Goal: Task Accomplishment & Management: Manage account settings

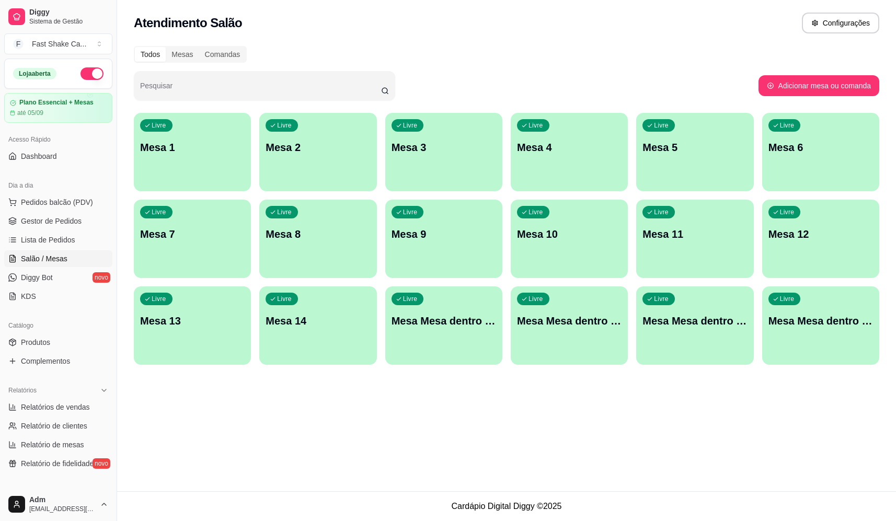
click at [294, 151] on p "Mesa 2" at bounding box center [317, 147] width 104 height 15
click at [210, 160] on div "Livre Mesa 1" at bounding box center [192, 146] width 117 height 66
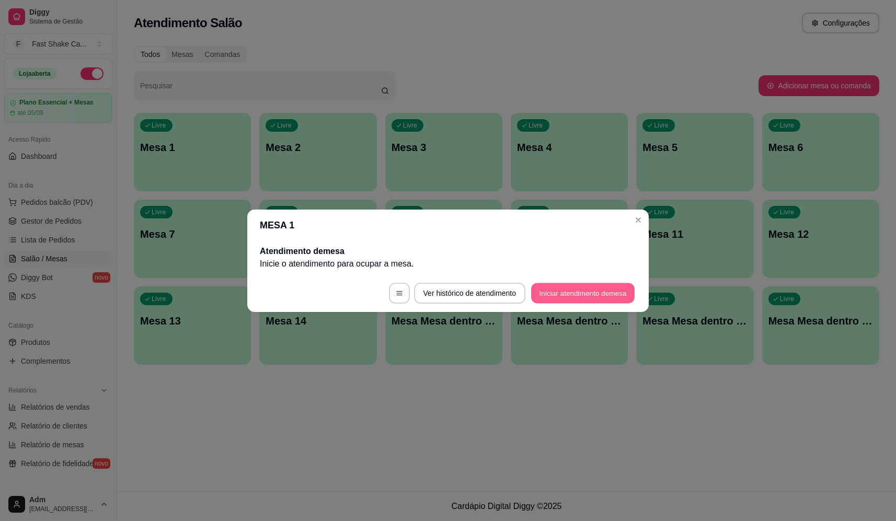
click at [585, 297] on button "Iniciar atendimento de mesa" at bounding box center [582, 293] width 103 height 20
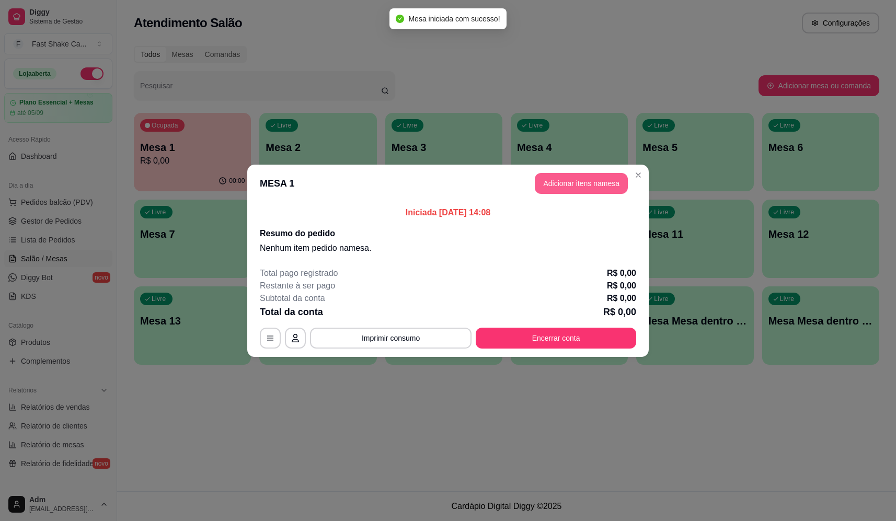
click at [603, 181] on button "Adicionar itens na mesa" at bounding box center [580, 183] width 93 height 21
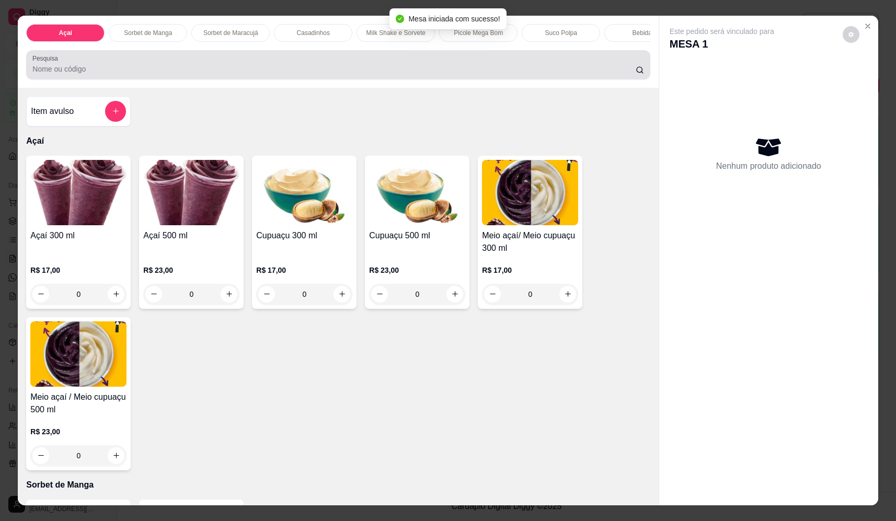
click at [133, 74] on input "Pesquisa" at bounding box center [333, 69] width 603 height 10
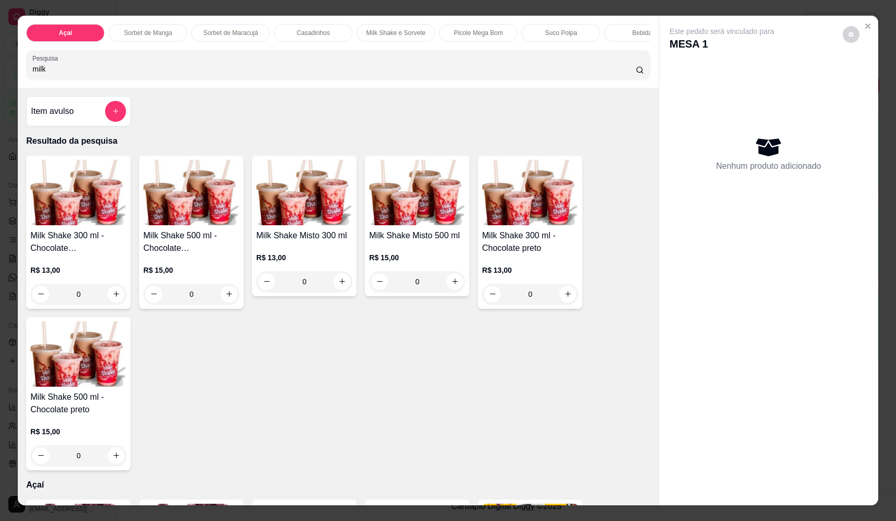
type input "milk"
click at [446, 292] on div "0" at bounding box center [417, 281] width 96 height 21
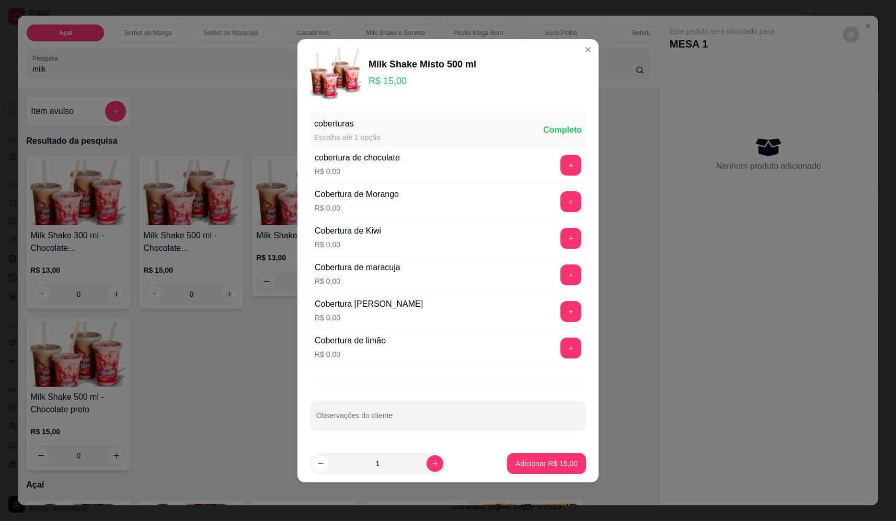
click at [527, 468] on p "Adicionar R$ 15,00" at bounding box center [546, 463] width 62 height 10
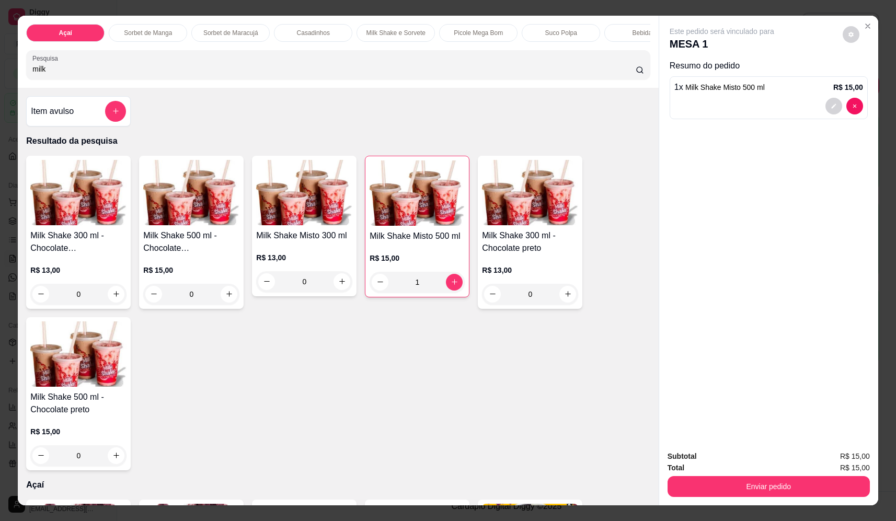
type input "1"
drag, startPoint x: 76, startPoint y: 66, endPoint x: 24, endPoint y: 75, distance: 52.9
click at [26, 75] on div "Pesquisa milk" at bounding box center [337, 64] width 623 height 29
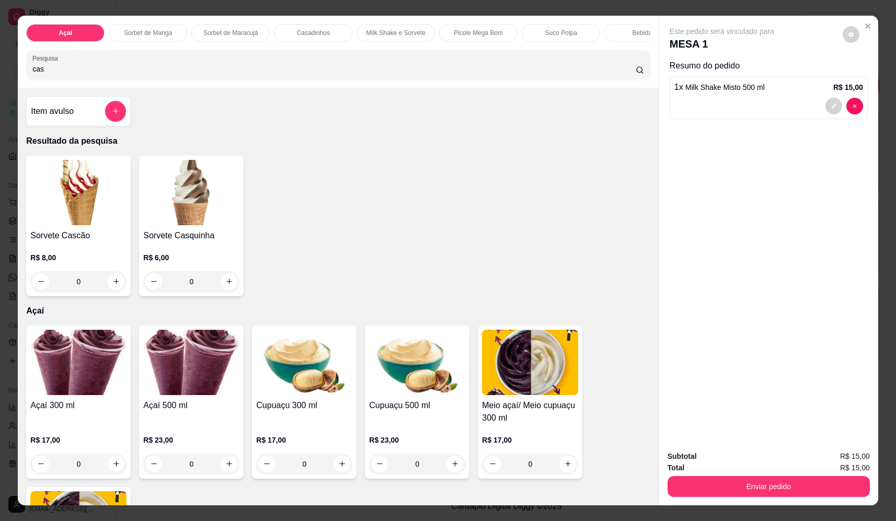
type input "cas"
click at [108, 292] on div "0" at bounding box center [78, 281] width 96 height 21
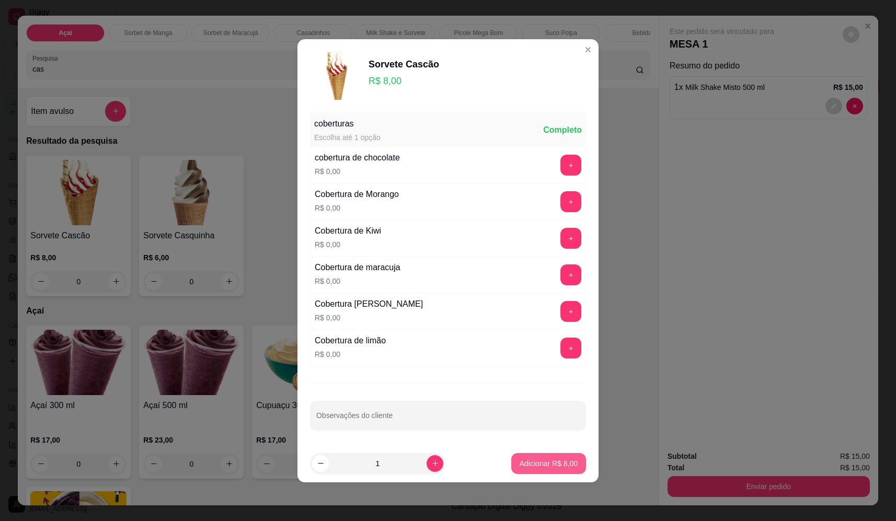
click at [539, 455] on button "Adicionar R$ 8,00" at bounding box center [548, 463] width 75 height 21
type input "1"
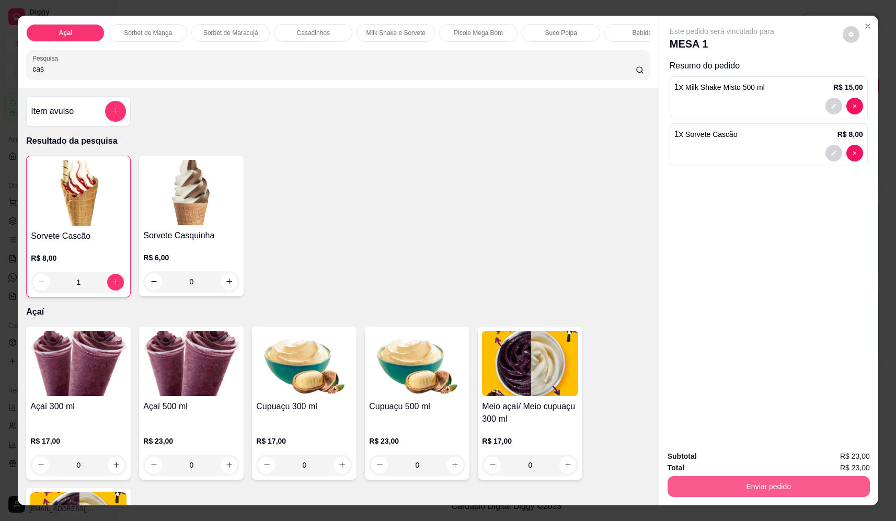
click at [773, 489] on button "Enviar pedido" at bounding box center [768, 486] width 202 height 21
click at [732, 460] on button "Não registrar e enviar pedido" at bounding box center [734, 460] width 106 height 19
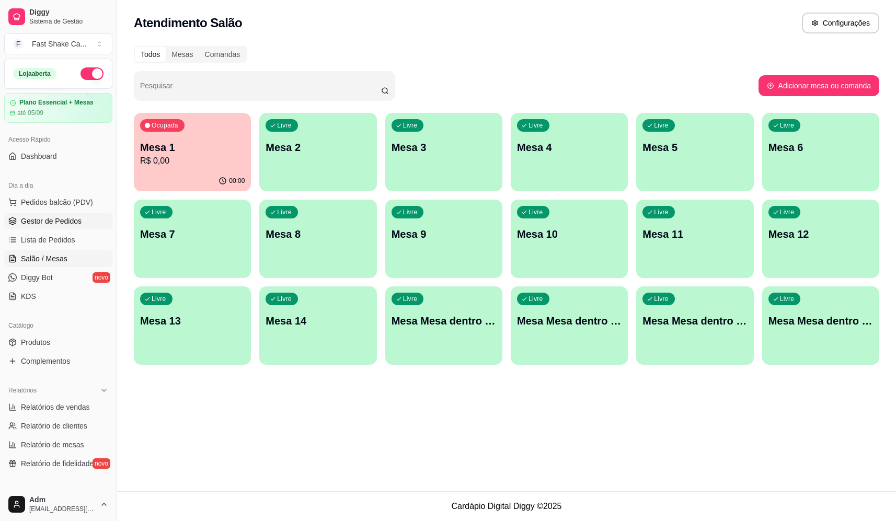
click at [62, 215] on link "Gestor de Pedidos" at bounding box center [58, 221] width 108 height 17
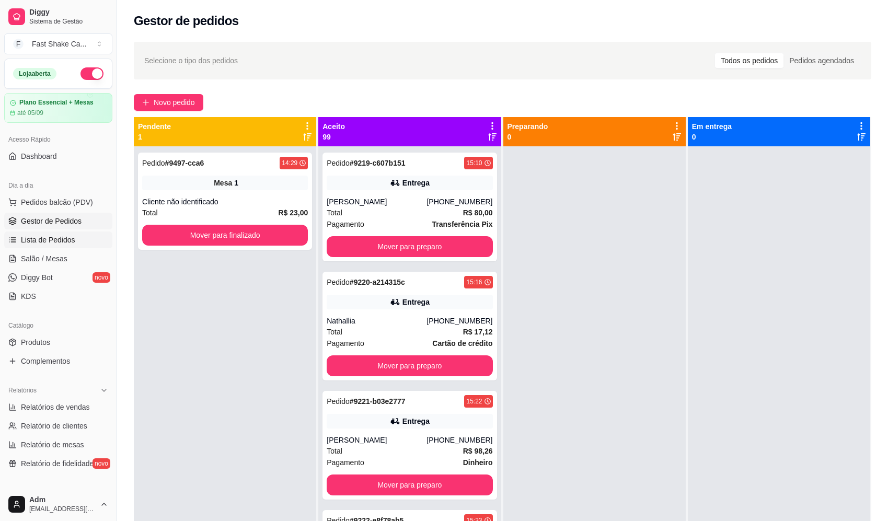
drag, startPoint x: 45, startPoint y: 239, endPoint x: 56, endPoint y: 228, distance: 15.5
click at [45, 239] on span "Lista de Pedidos" at bounding box center [48, 240] width 54 height 10
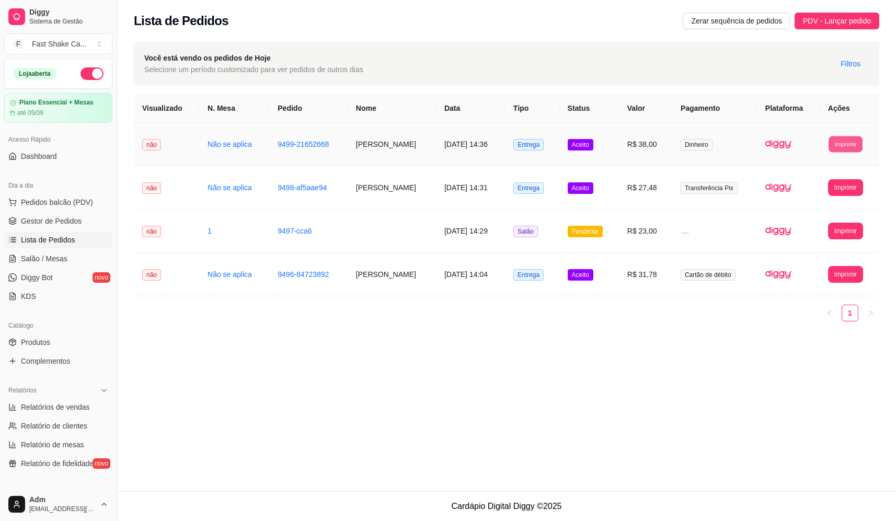
click at [845, 144] on button "Imprimir" at bounding box center [845, 144] width 34 height 16
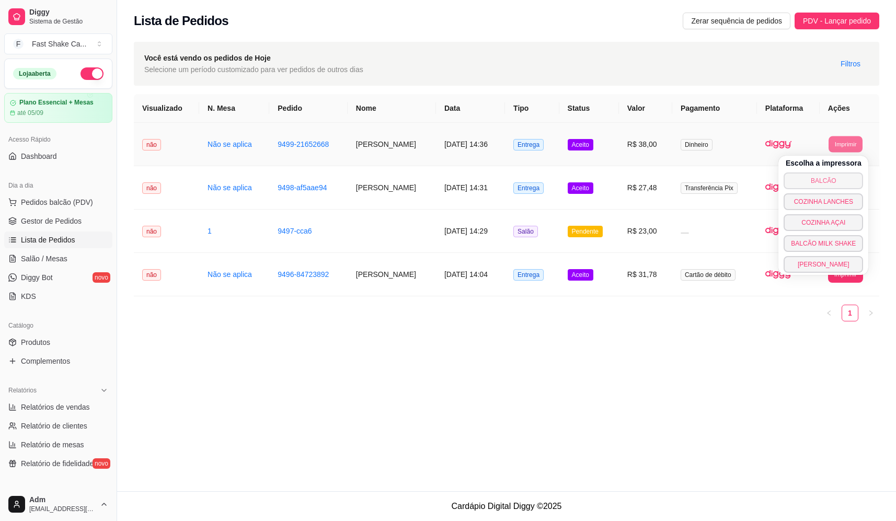
click at [807, 184] on button "BALCÃO" at bounding box center [822, 180] width 79 height 17
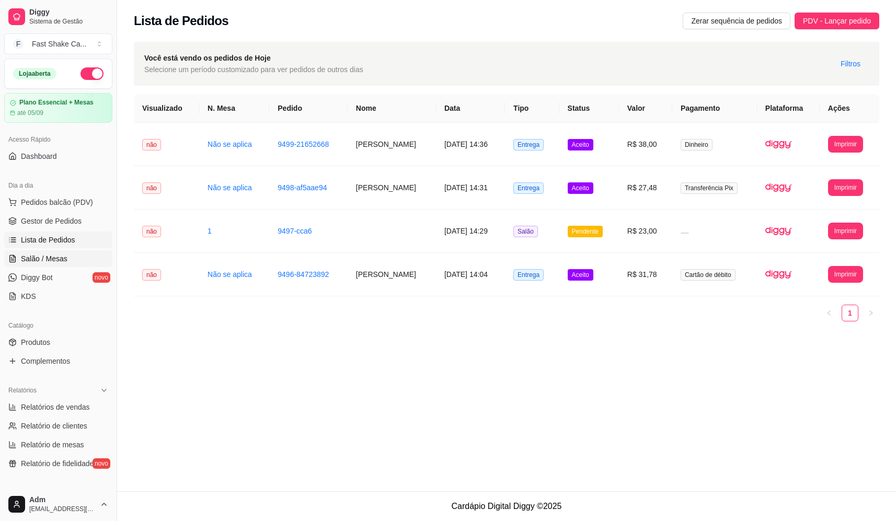
click at [54, 266] on link "Salão / Mesas" at bounding box center [58, 258] width 108 height 17
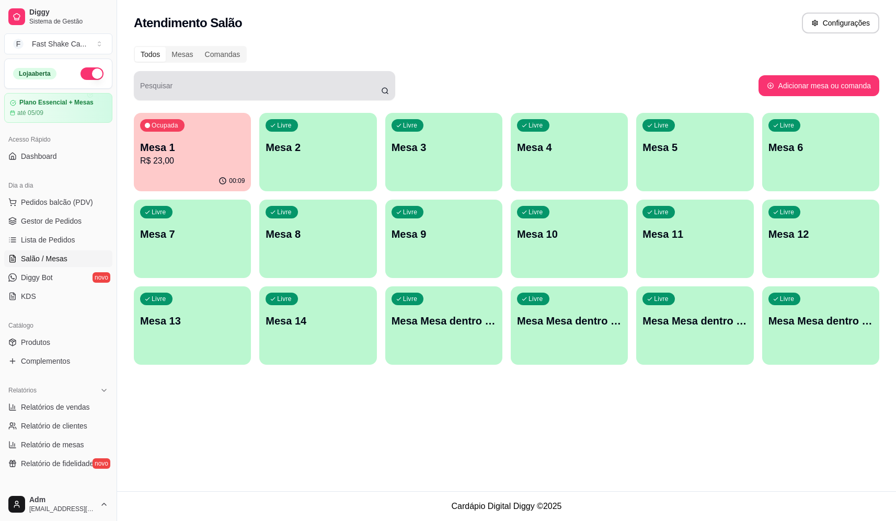
drag, startPoint x: 382, startPoint y: 95, endPoint x: 389, endPoint y: 95, distance: 6.8
click at [389, 95] on div "Pesquisar" at bounding box center [264, 85] width 261 height 29
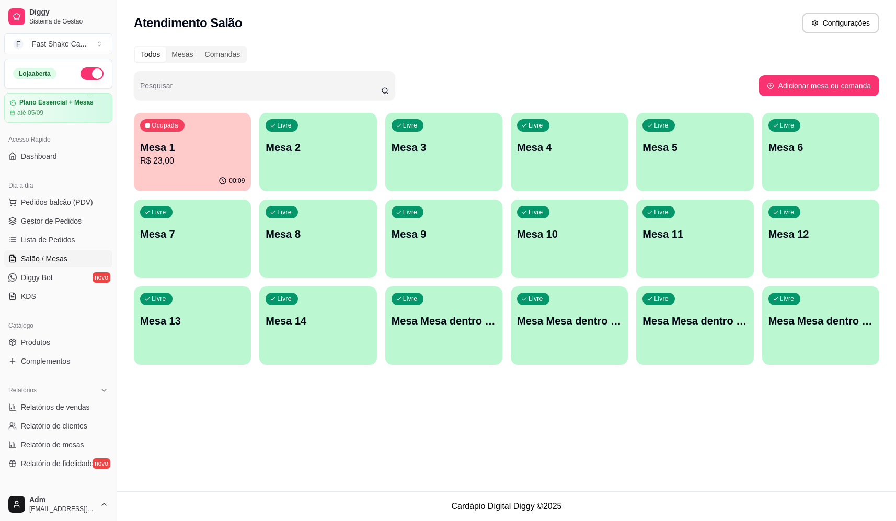
click at [606, 341] on div "Livre Mesa Mesa dentro laranja" at bounding box center [568, 319] width 117 height 66
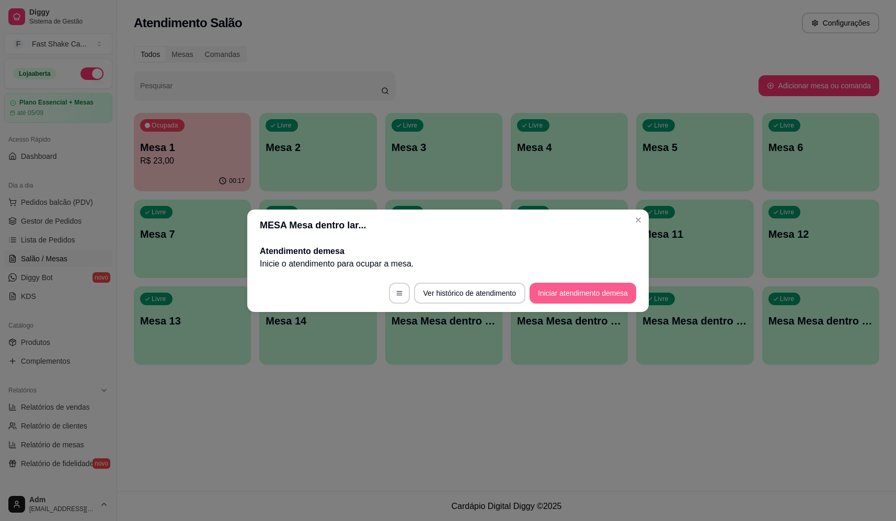
click at [566, 289] on button "Iniciar atendimento de mesa" at bounding box center [582, 293] width 107 height 21
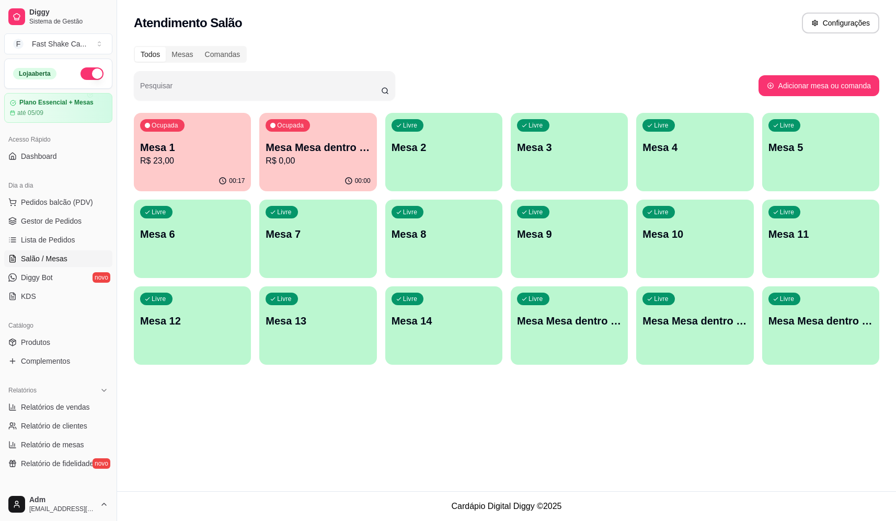
click at [177, 144] on p "Mesa 1" at bounding box center [192, 147] width 104 height 15
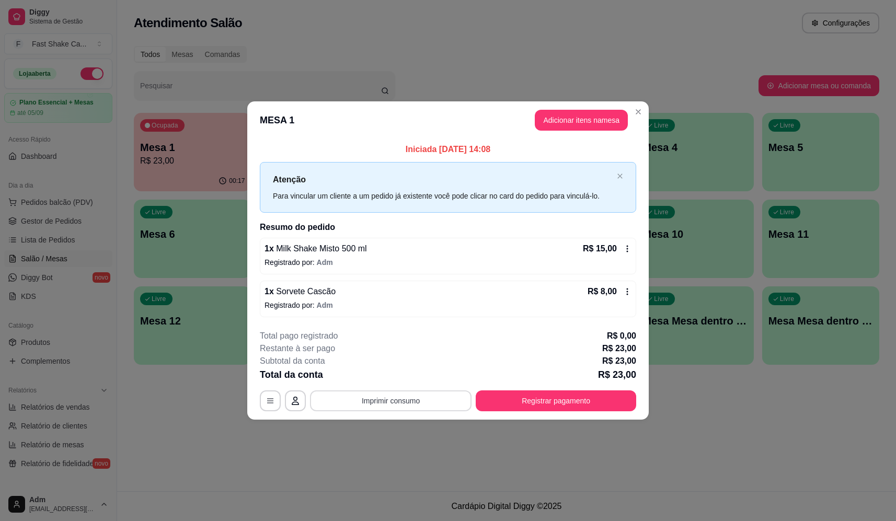
click at [407, 405] on button "Imprimir consumo" at bounding box center [390, 400] width 161 height 21
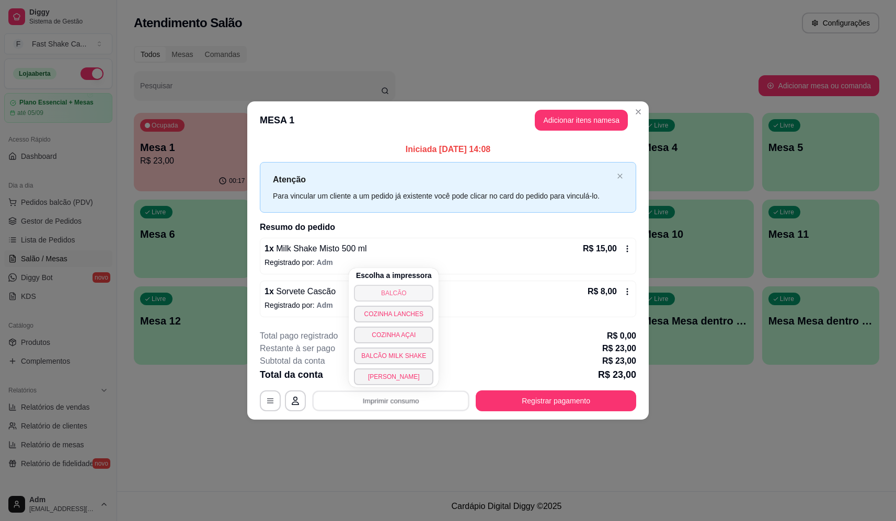
click at [417, 285] on button "BALCÃO" at bounding box center [393, 293] width 79 height 17
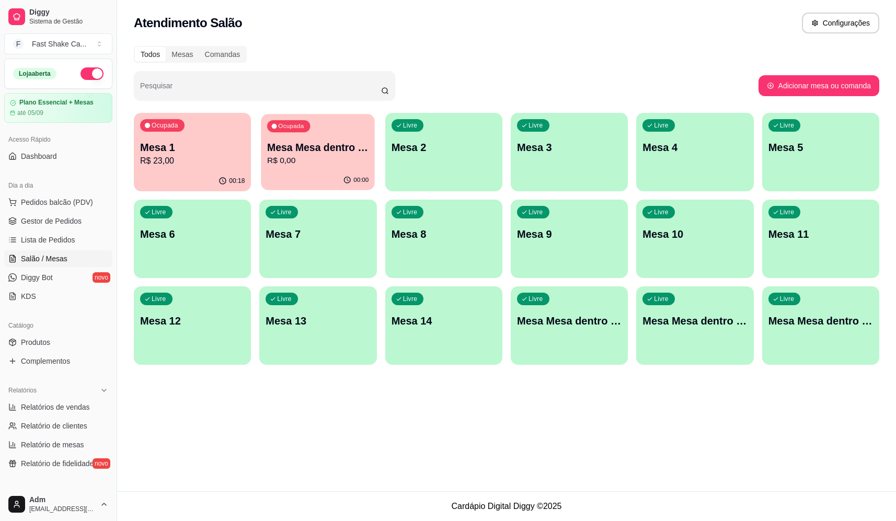
click at [330, 181] on div "00:00" at bounding box center [318, 180] width 114 height 20
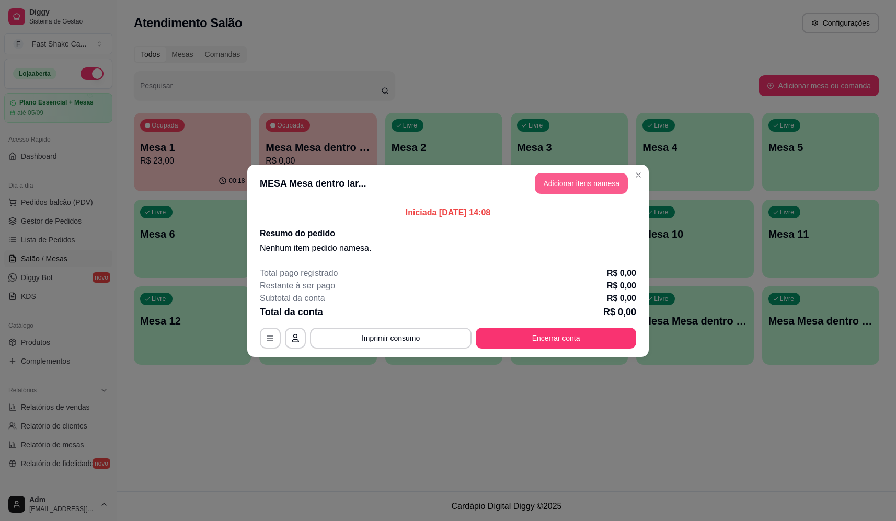
click at [573, 184] on button "Adicionar itens na mesa" at bounding box center [580, 183] width 93 height 21
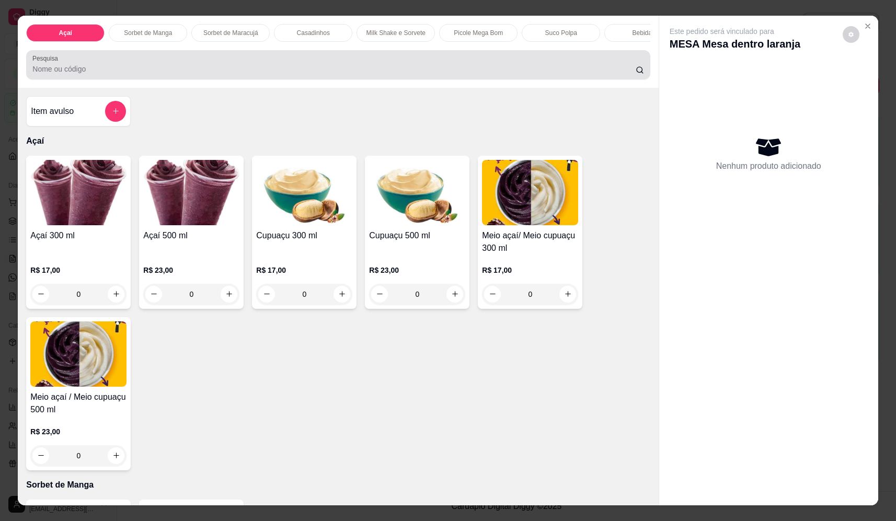
click at [132, 69] on div at bounding box center [337, 64] width 611 height 21
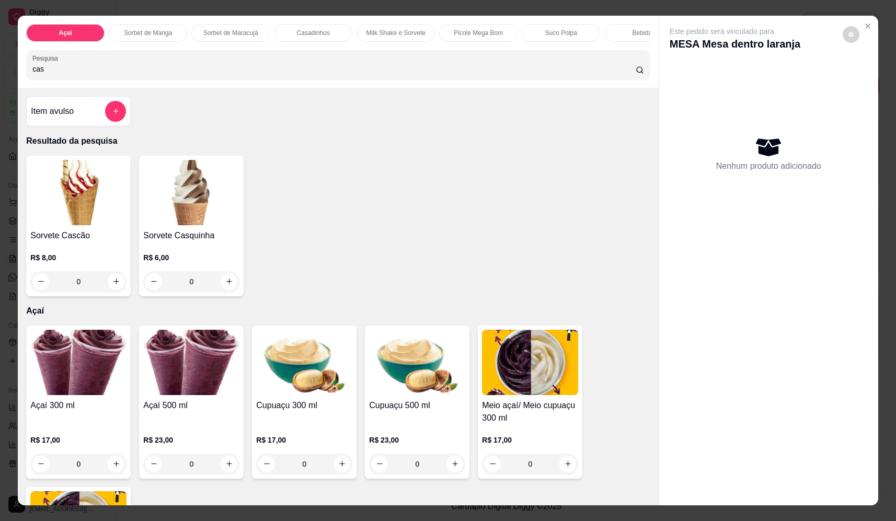
type input "cas"
click at [113, 289] on div "0" at bounding box center [78, 281] width 96 height 21
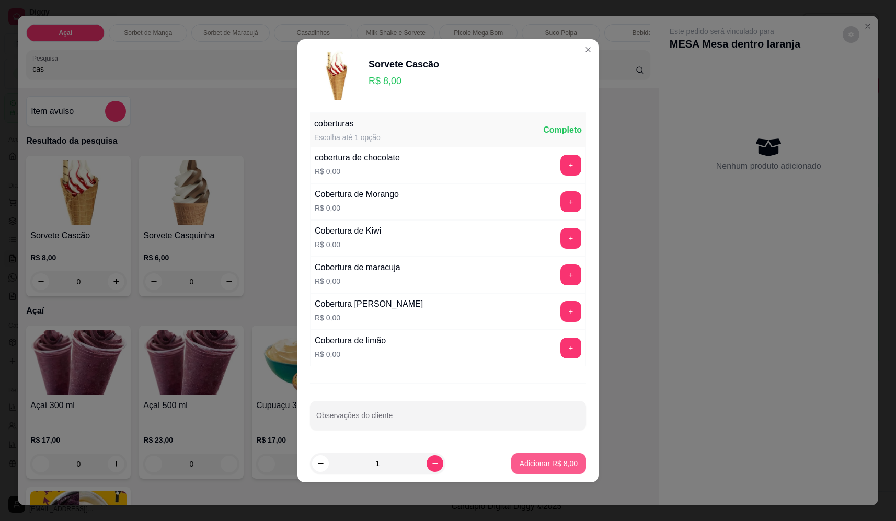
click at [545, 462] on p "Adicionar R$ 8,00" at bounding box center [548, 463] width 58 height 10
type input "1"
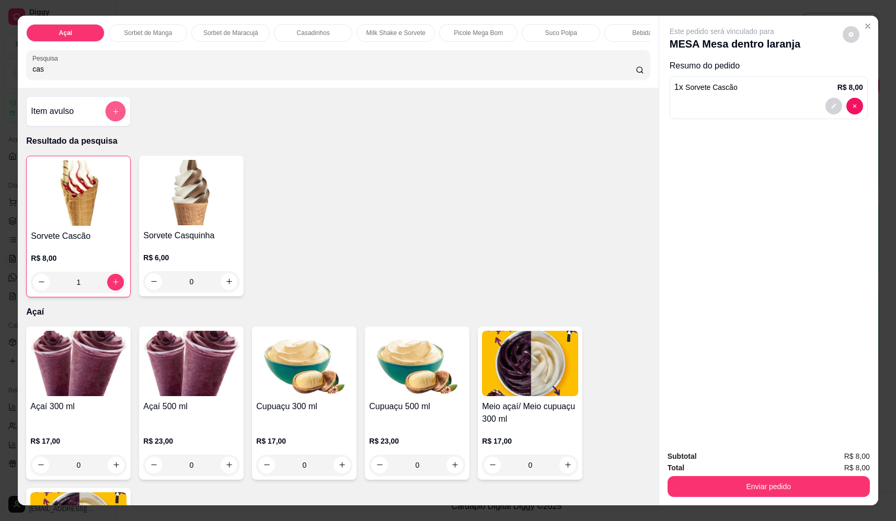
click at [106, 117] on button "add-separate-item" at bounding box center [116, 111] width 20 height 20
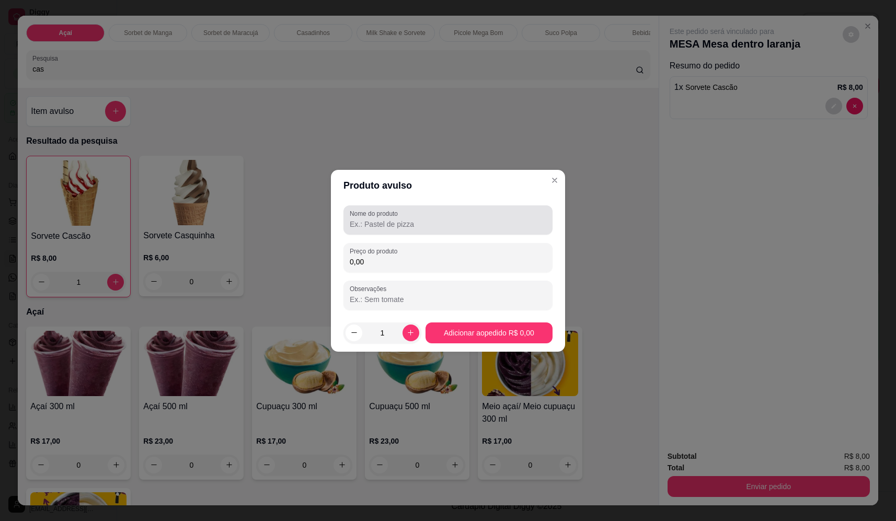
click at [390, 224] on input "Nome do produto" at bounding box center [448, 224] width 196 height 10
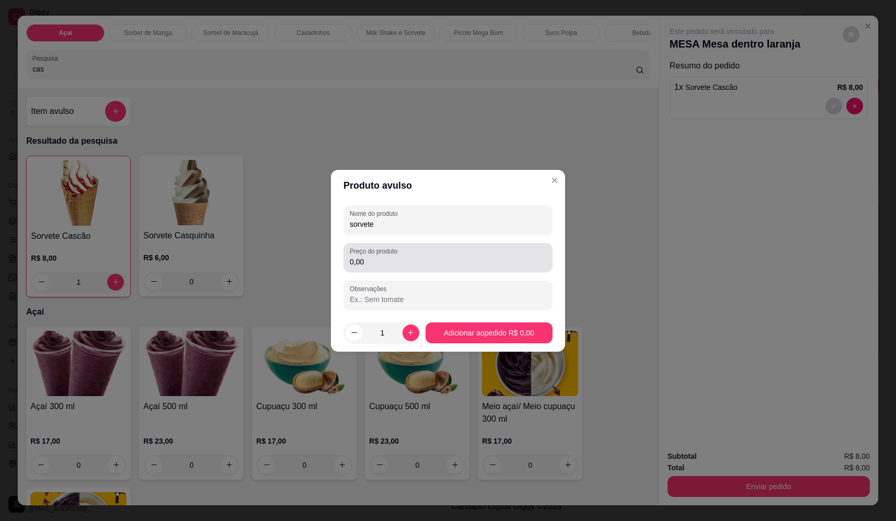
type input "sorvete"
click at [457, 261] on input "0,00" at bounding box center [448, 262] width 196 height 10
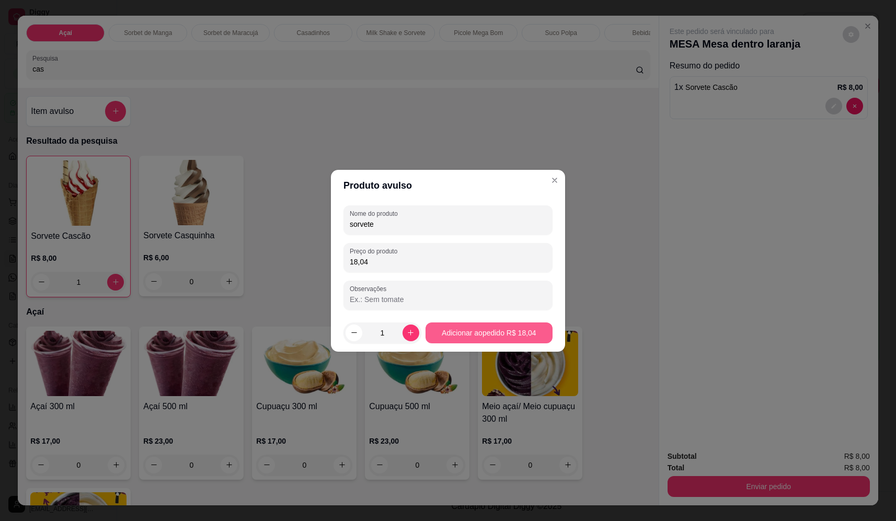
type input "18,04"
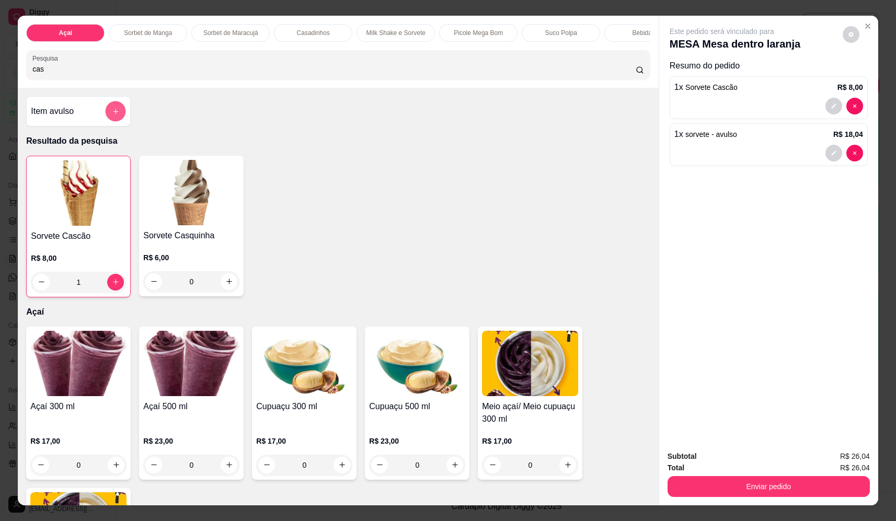
click at [112, 115] on icon "add-separate-item" at bounding box center [116, 112] width 8 height 8
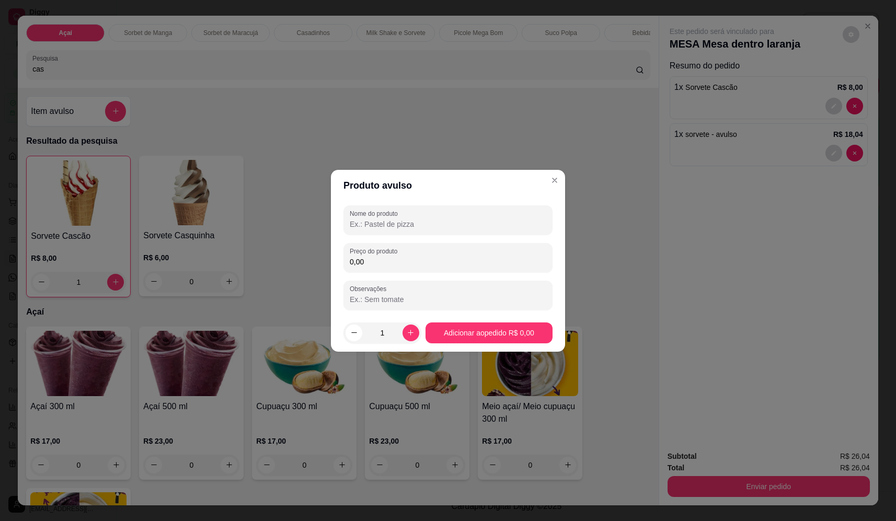
click at [426, 220] on input "Nome do produto" at bounding box center [448, 224] width 196 height 10
type input "sorvete"
click at [410, 264] on input "0,00" at bounding box center [448, 262] width 196 height 10
type input "15,64"
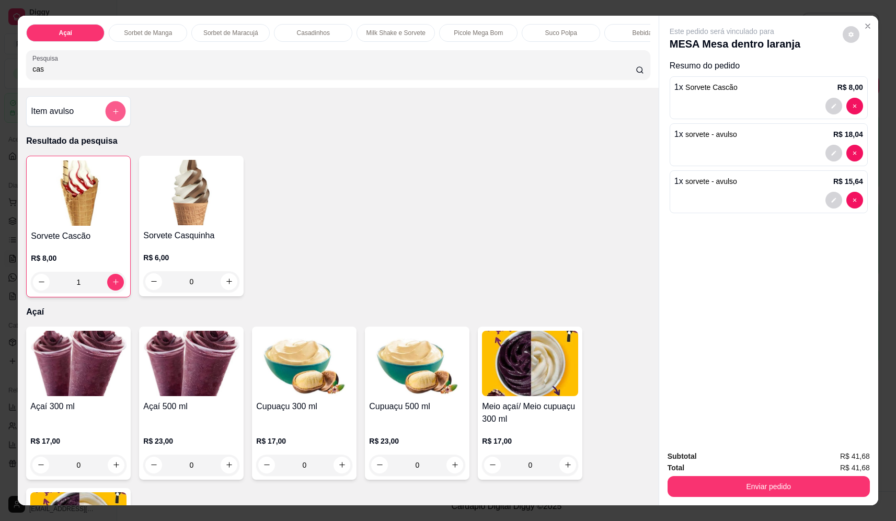
click at [114, 109] on button "add-separate-item" at bounding box center [116, 111] width 20 height 20
click at [465, 228] on input "Nome do produto" at bounding box center [448, 223] width 196 height 10
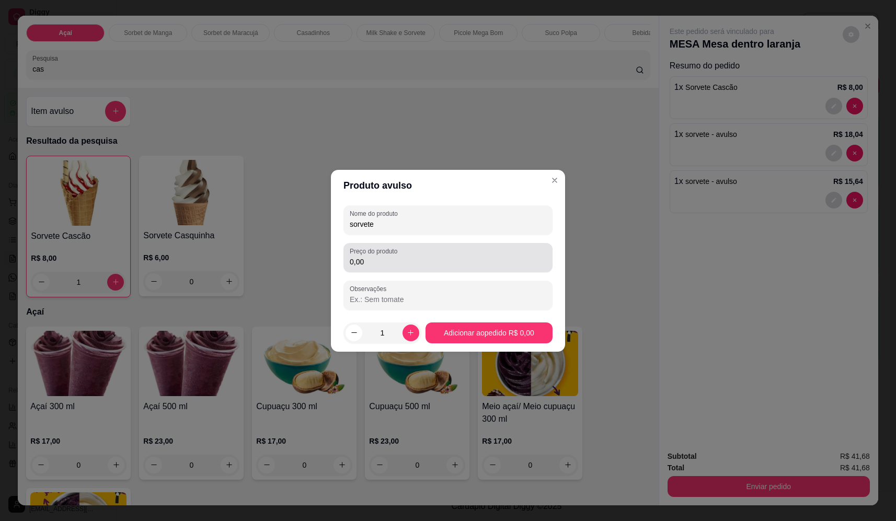
type input "sorvete"
click at [434, 260] on input "0,00" at bounding box center [448, 262] width 196 height 10
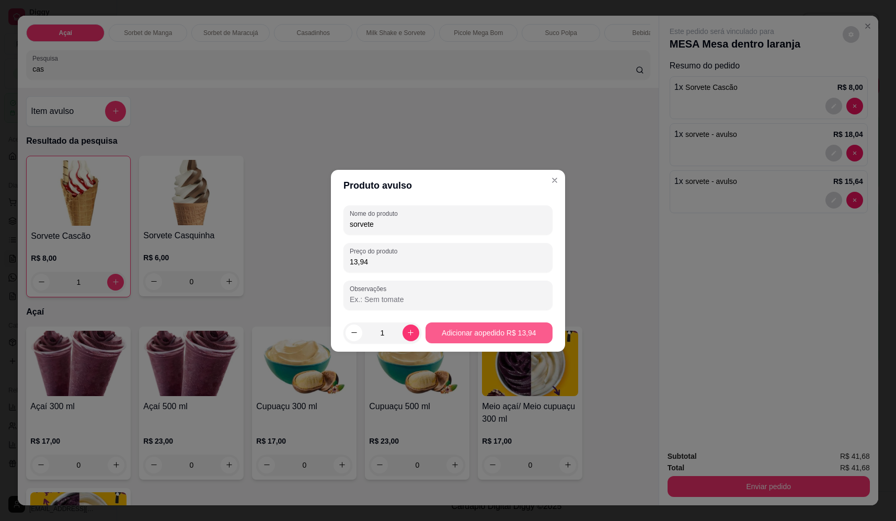
type input "13,94"
click at [486, 322] on footer "1 Adicionar ao pedido R$ 13,94" at bounding box center [448, 333] width 234 height 38
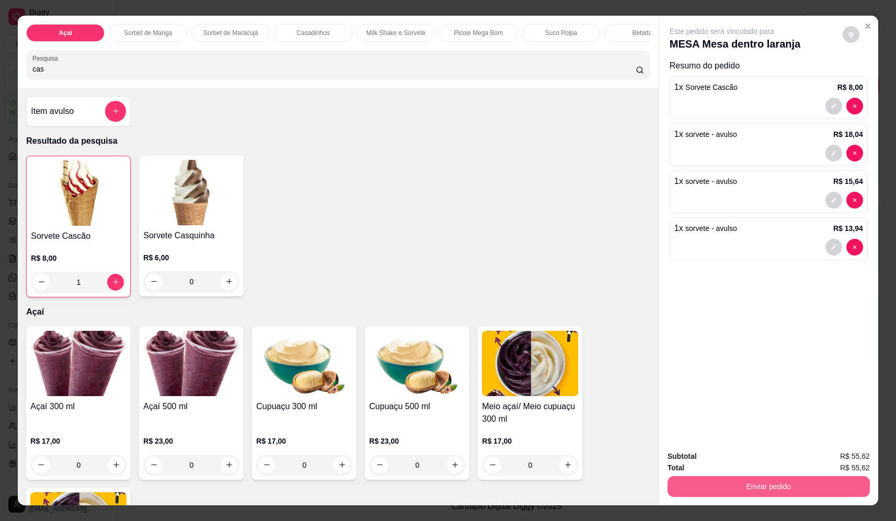
click at [741, 481] on button "Enviar pedido" at bounding box center [768, 486] width 202 height 21
click at [731, 453] on button "Não registrar e enviar pedido" at bounding box center [734, 460] width 106 height 19
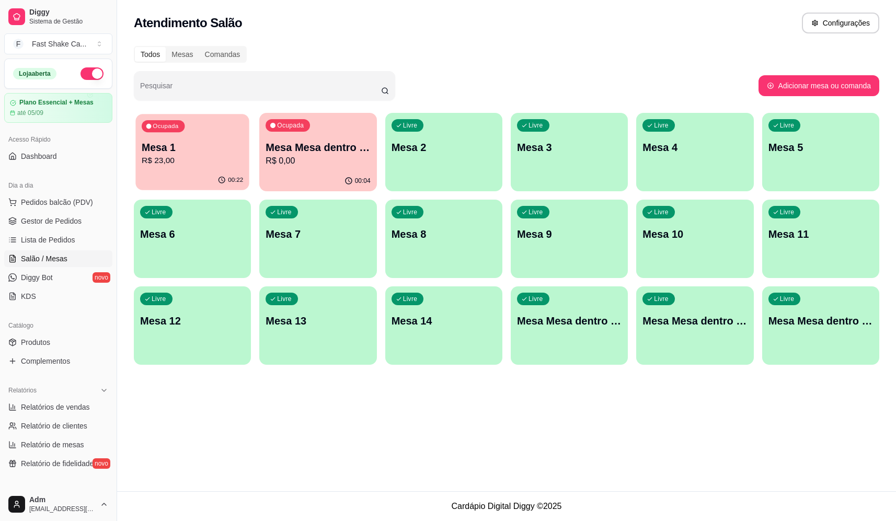
click at [176, 146] on p "Mesa 1" at bounding box center [192, 148] width 101 height 14
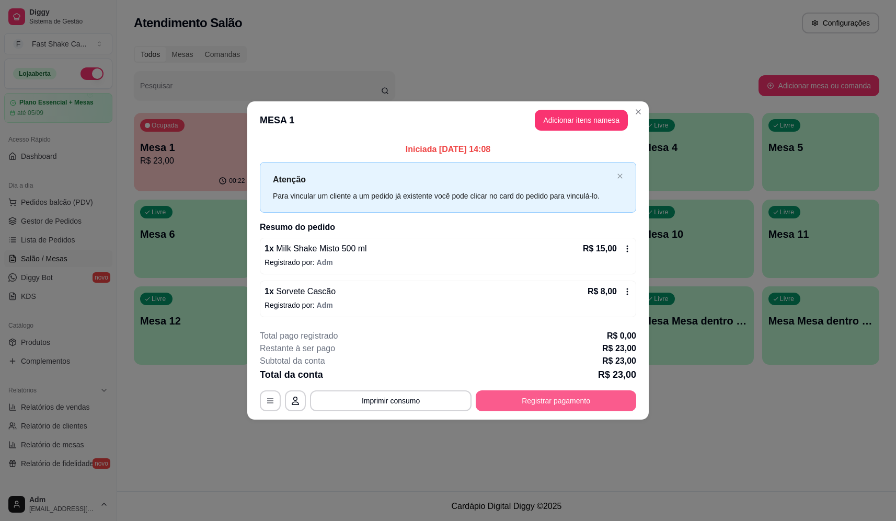
click at [524, 411] on button "Registrar pagamento" at bounding box center [555, 400] width 160 height 21
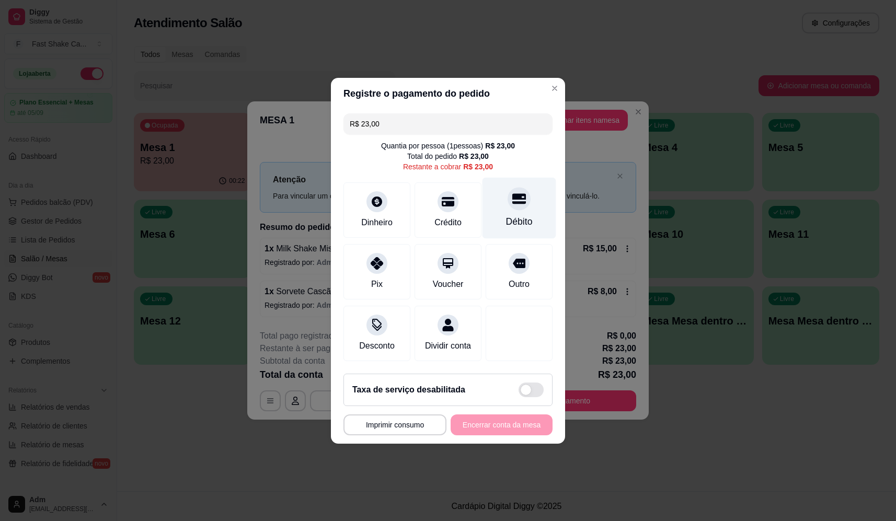
click at [529, 204] on div "Débito" at bounding box center [519, 207] width 74 height 61
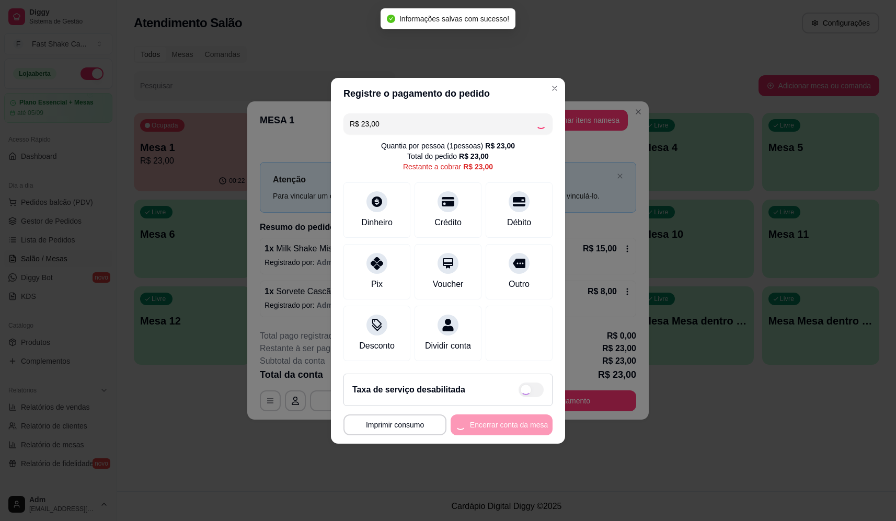
type input "R$ 0,00"
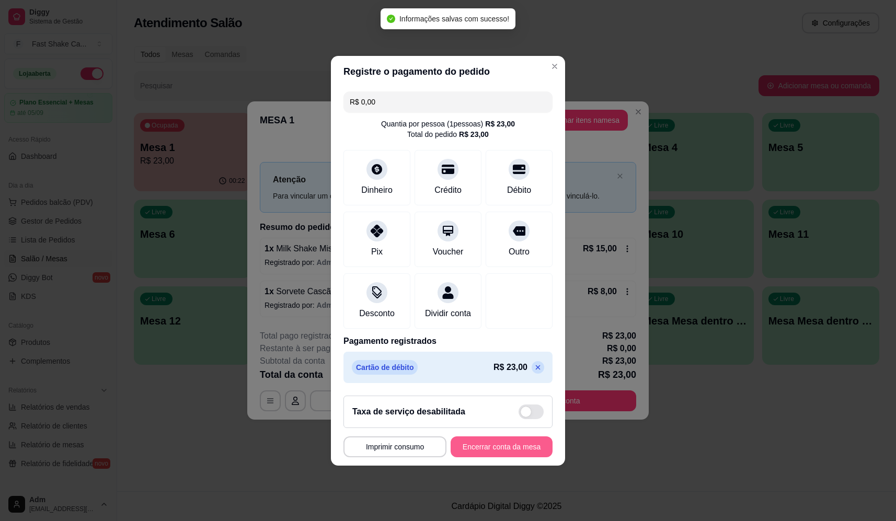
click at [507, 454] on button "Encerrar conta da mesa" at bounding box center [501, 446] width 102 height 21
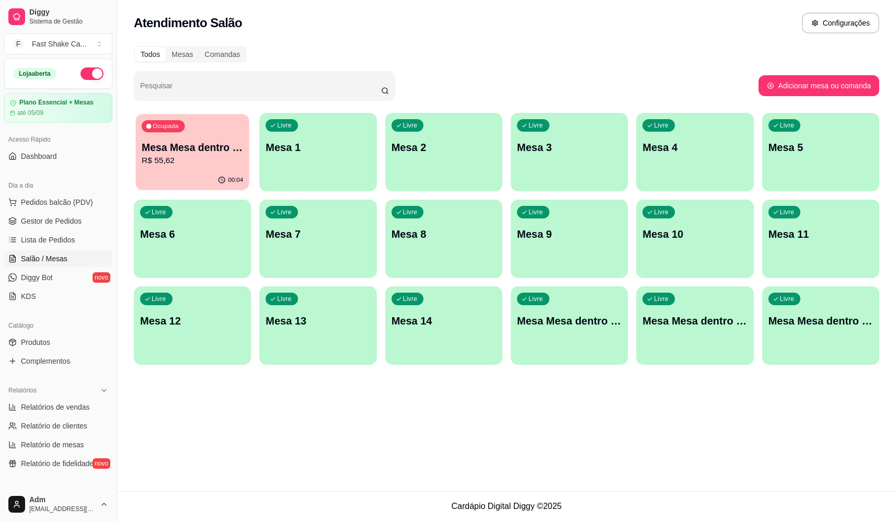
click at [169, 173] on div "00:04" at bounding box center [192, 180] width 114 height 20
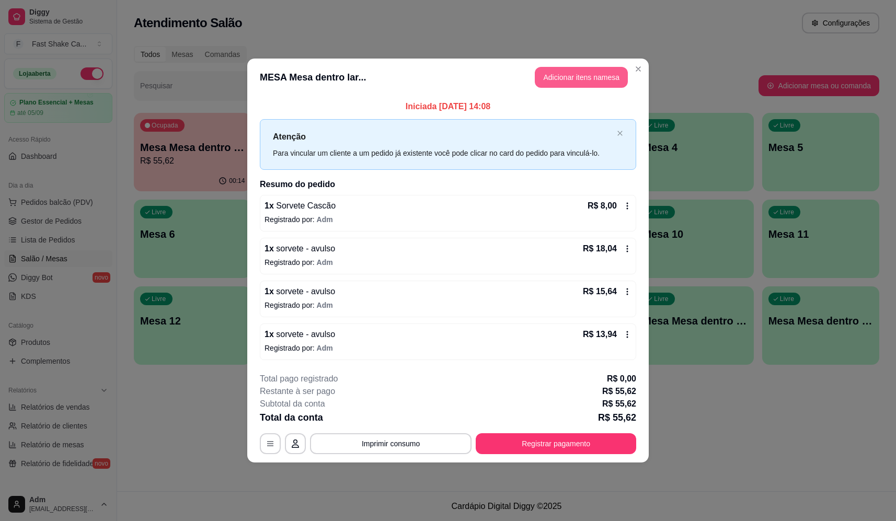
click at [591, 81] on button "Adicionar itens na mesa" at bounding box center [580, 77] width 93 height 21
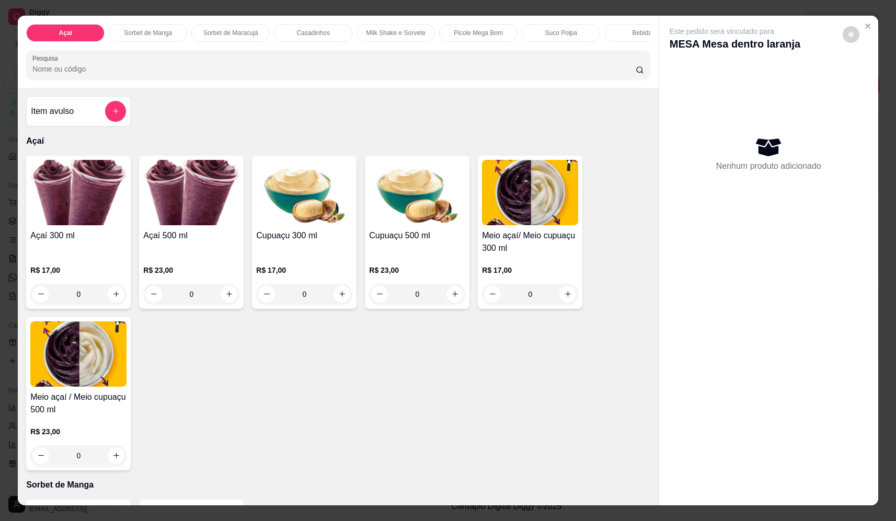
click at [111, 299] on div "0" at bounding box center [78, 294] width 96 height 21
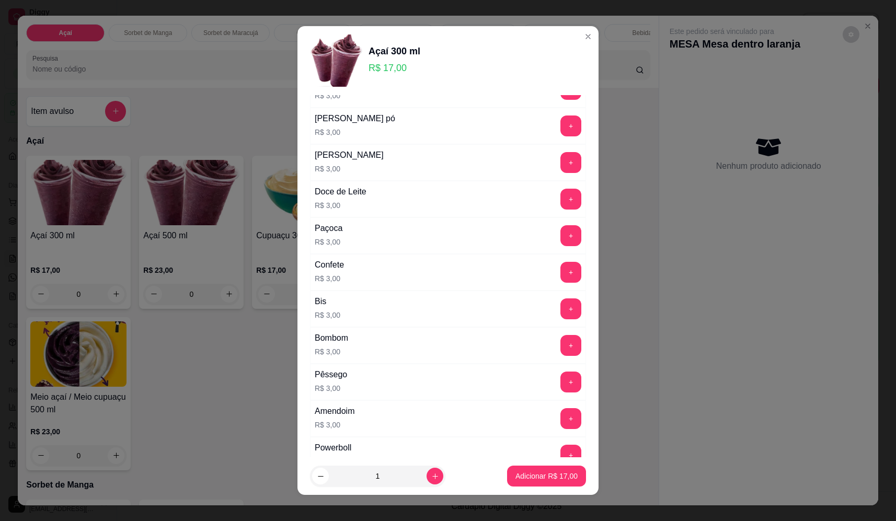
scroll to position [157, 0]
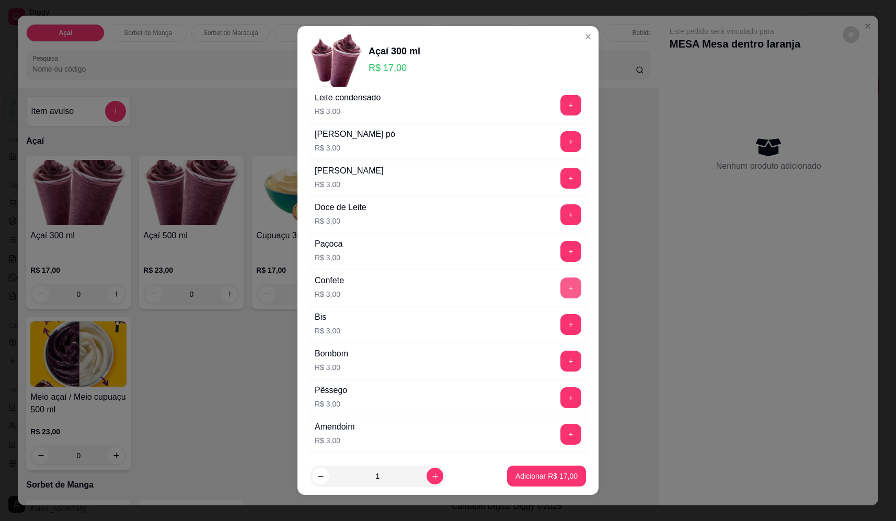
click at [560, 289] on button "+" at bounding box center [570, 287] width 21 height 21
click at [560, 135] on button "+" at bounding box center [570, 141] width 21 height 21
click at [560, 104] on button "+" at bounding box center [570, 105] width 21 height 21
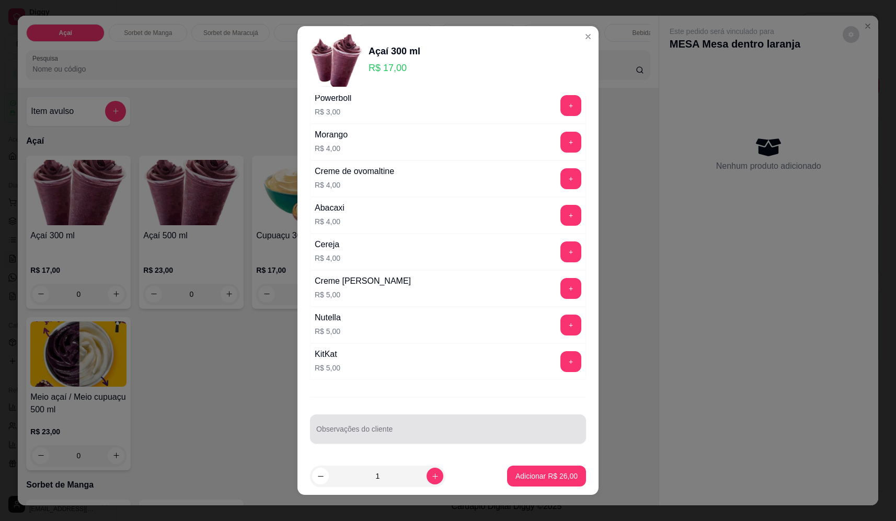
scroll to position [522, 0]
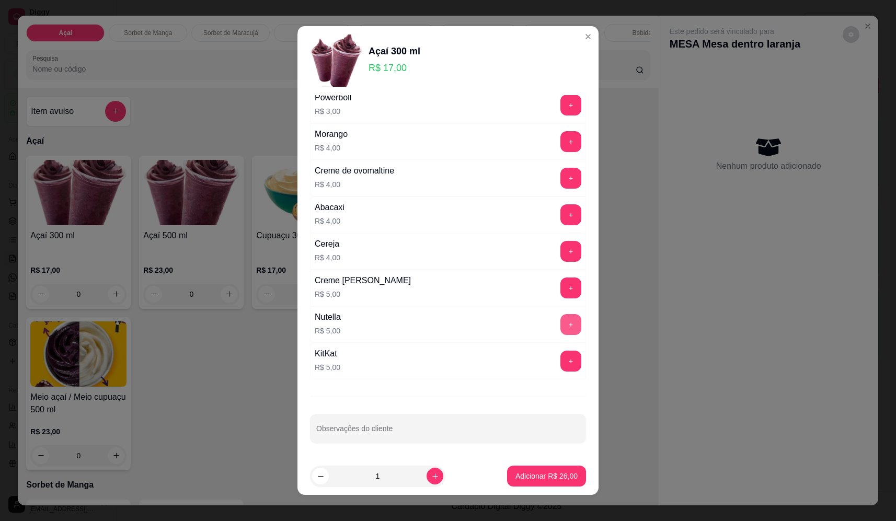
click at [560, 329] on button "+" at bounding box center [570, 324] width 21 height 21
click at [550, 481] on button "Adicionar R$ 31,00" at bounding box center [546, 476] width 79 height 21
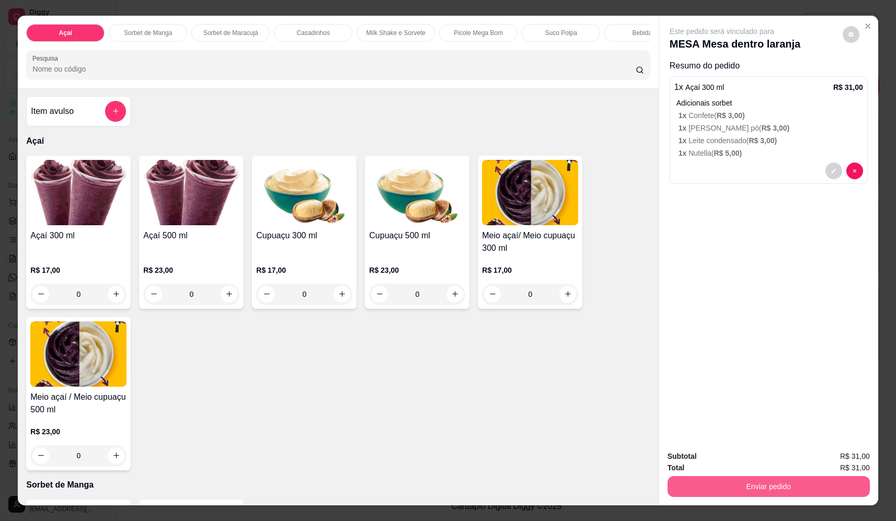
click at [738, 487] on button "Enviar pedido" at bounding box center [768, 486] width 202 height 21
click at [735, 460] on button "Não registrar e enviar pedido" at bounding box center [733, 461] width 109 height 20
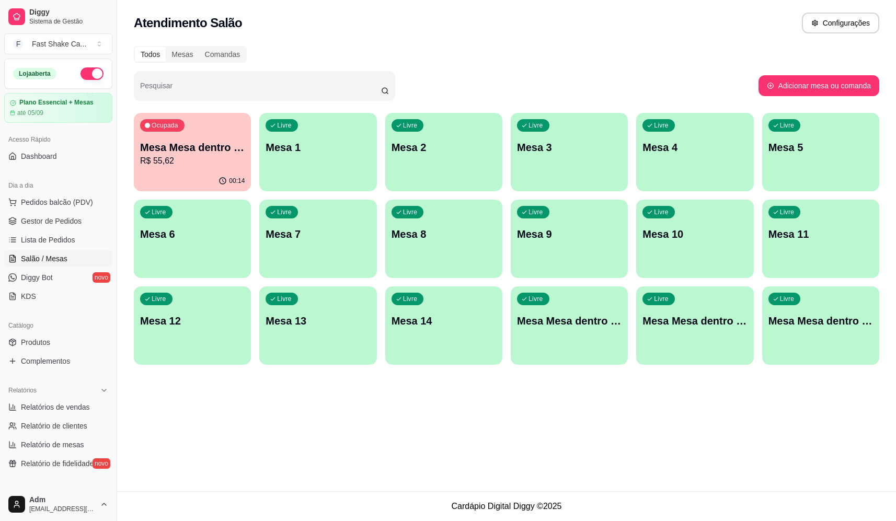
click at [209, 124] on div "Ocupada Mesa Mesa dentro laranja R$ 55,62" at bounding box center [192, 142] width 117 height 58
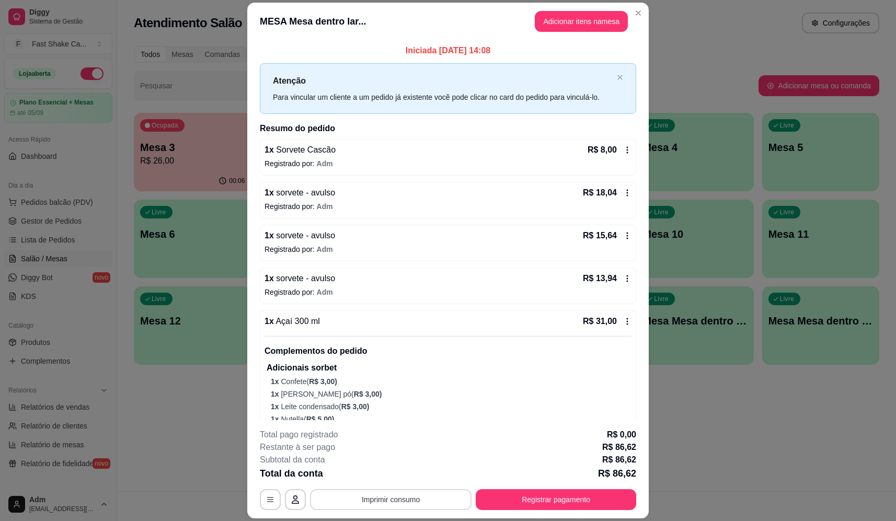
click at [406, 493] on button "Imprimir consumo" at bounding box center [390, 499] width 161 height 21
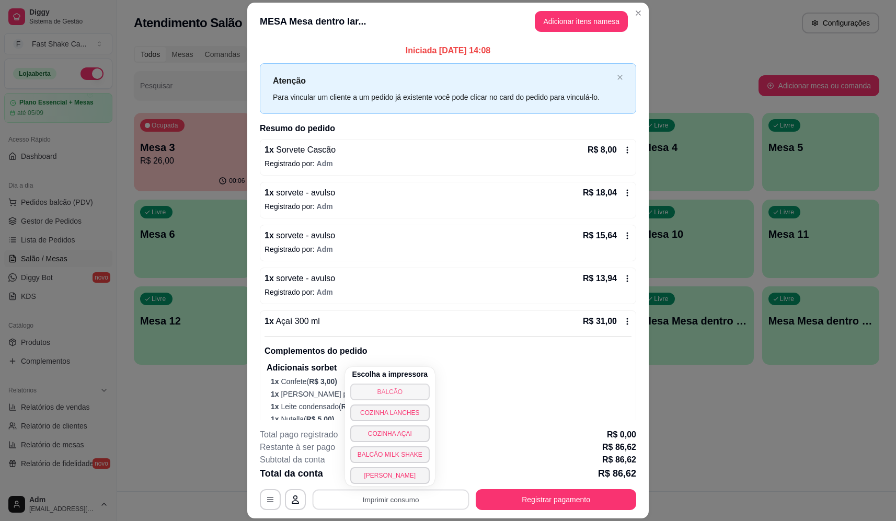
click at [397, 390] on button "BALCÃO" at bounding box center [389, 391] width 79 height 17
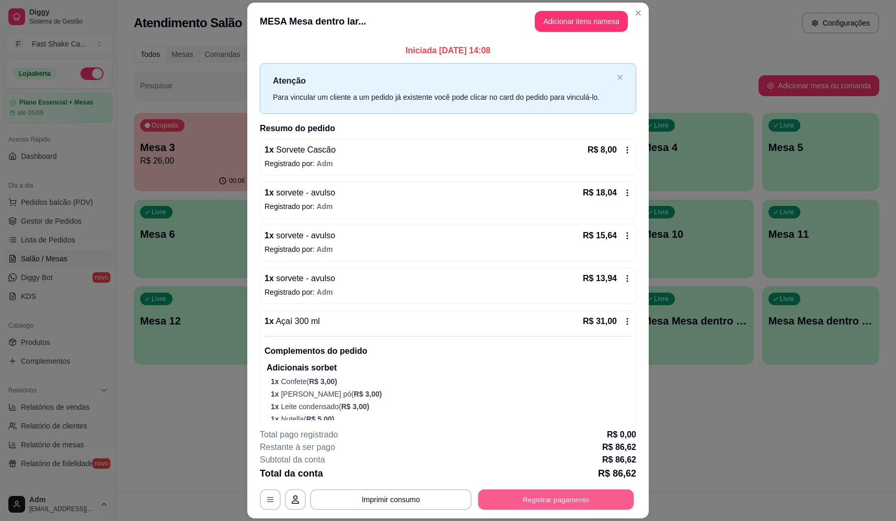
click at [549, 507] on button "Registrar pagamento" at bounding box center [556, 500] width 156 height 20
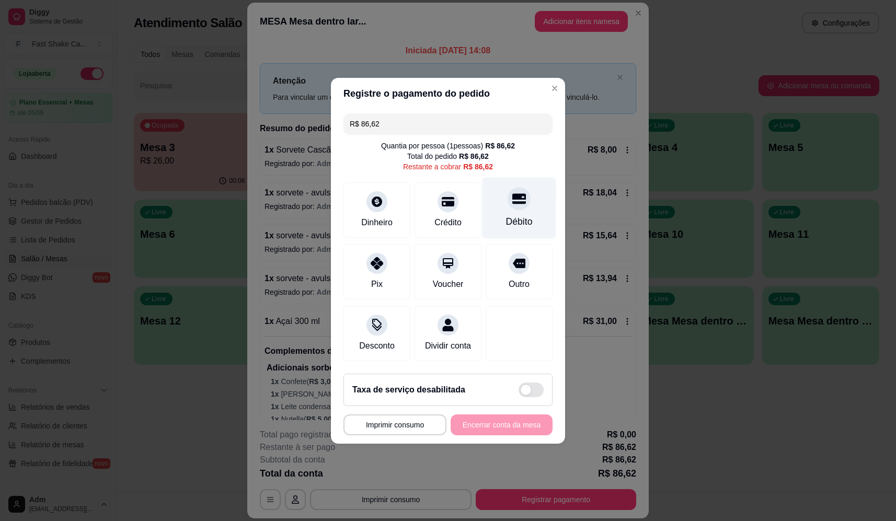
click at [526, 206] on div "Débito" at bounding box center [519, 207] width 74 height 61
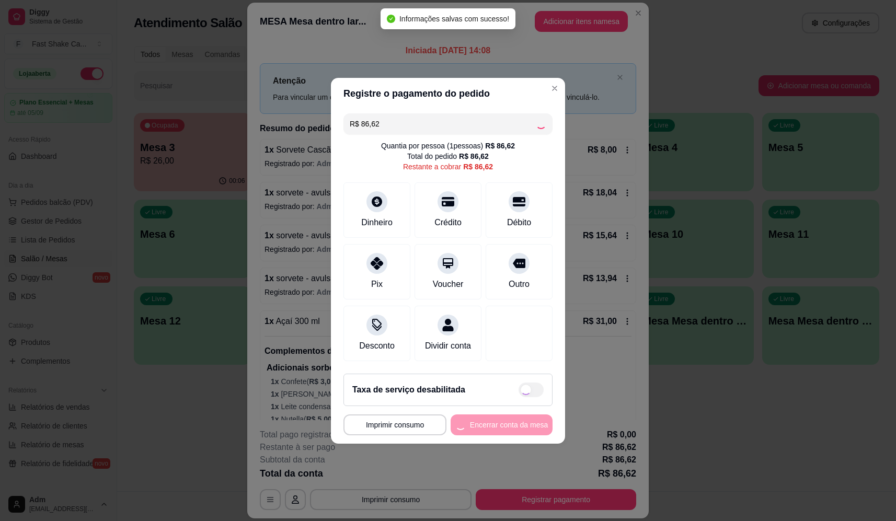
type input "R$ 0,00"
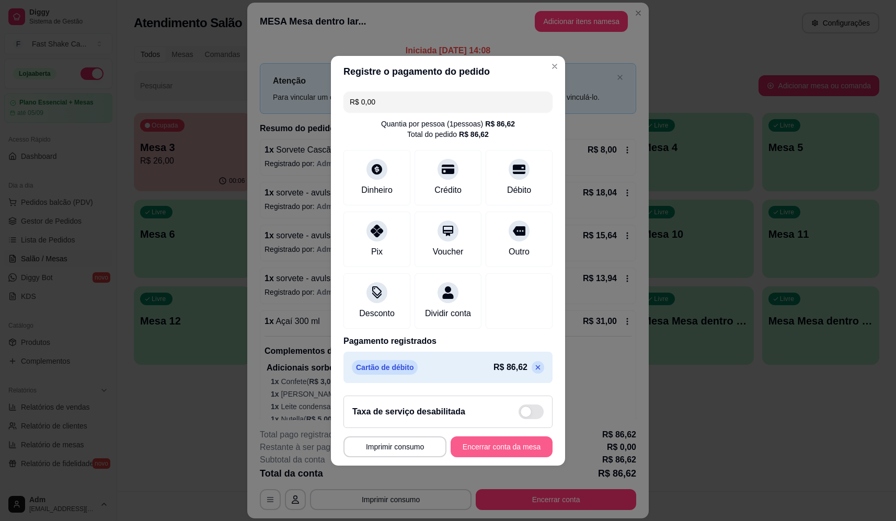
click at [519, 456] on button "Encerrar conta da mesa" at bounding box center [501, 446] width 102 height 21
